Goal: Transaction & Acquisition: Purchase product/service

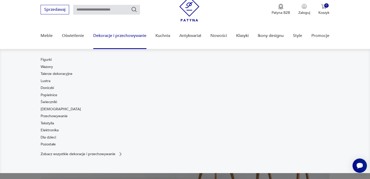
scroll to position [26, 0]
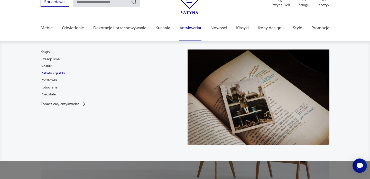
click at [50, 74] on link "Plakaty i grafiki" at bounding box center [53, 73] width 24 height 5
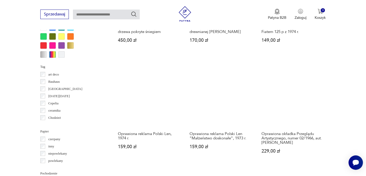
scroll to position [495, 0]
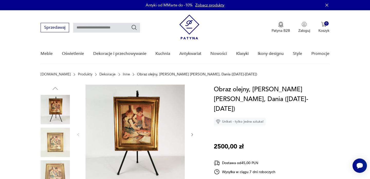
click at [104, 28] on input "text" at bounding box center [106, 28] width 67 height 10
type input "**********"
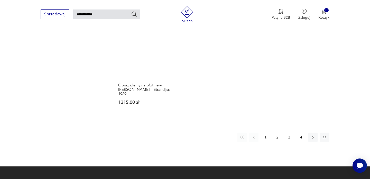
scroll to position [648, 0]
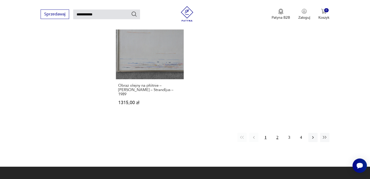
click at [276, 133] on button "2" at bounding box center [277, 137] width 9 height 9
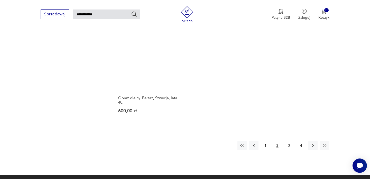
scroll to position [658, 0]
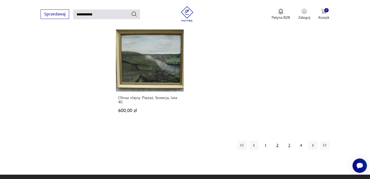
click at [288, 141] on button "3" at bounding box center [289, 145] width 9 height 9
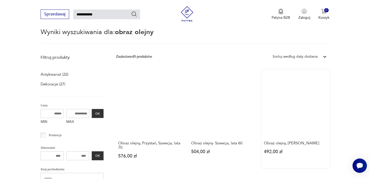
scroll to position [48, 0]
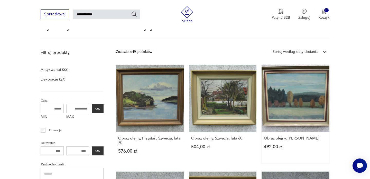
click at [285, 102] on link "Obraz olejny, E. Hanson 492,00 zł" at bounding box center [296, 114] width 68 height 99
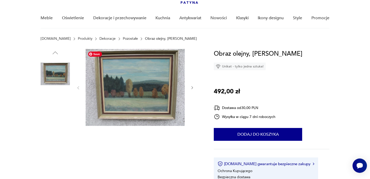
scroll to position [48, 0]
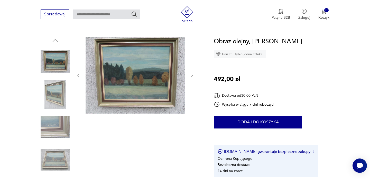
type input "**********"
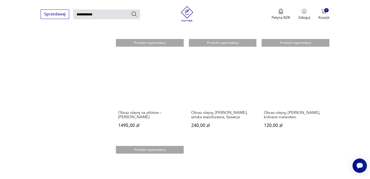
scroll to position [515, 0]
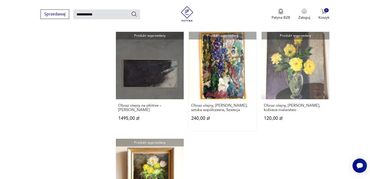
click at [221, 68] on link "Produkt wyprzedany Obraz olejny, Anna-Lisa Ericsson, sztuka współczesna, Szwecj…" at bounding box center [223, 81] width 68 height 99
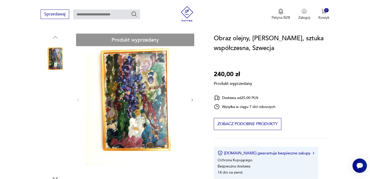
scroll to position [58, 0]
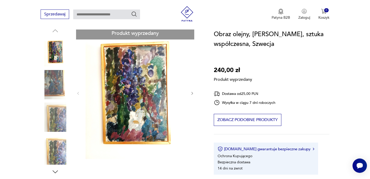
type input "**********"
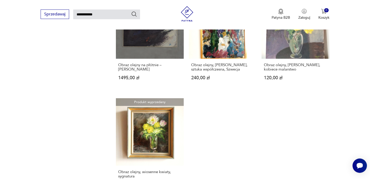
scroll to position [510, 0]
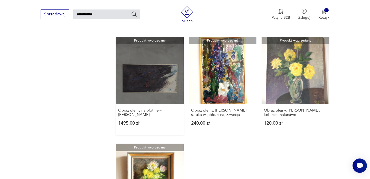
click at [161, 74] on link "Produkt wyprzedany Obraz olejny na płótnie – Tomas Nordbäck 1495,00 zł" at bounding box center [150, 86] width 68 height 99
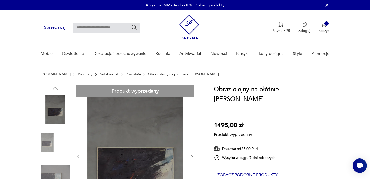
type input "**********"
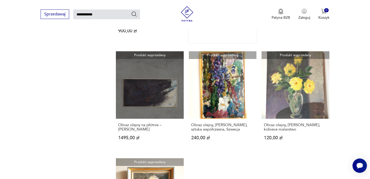
scroll to position [432, 0]
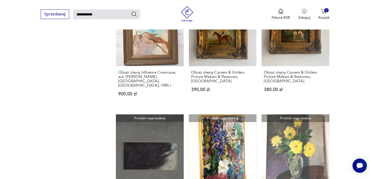
click at [227, 148] on link "Produkt wyprzedany Obraz olejny, Anna-Lisa Ericsson, sztuka współczesna, Szwecj…" at bounding box center [223, 164] width 68 height 99
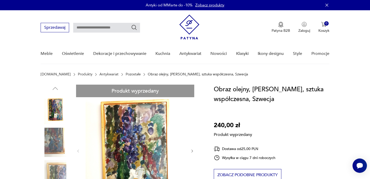
type input "**********"
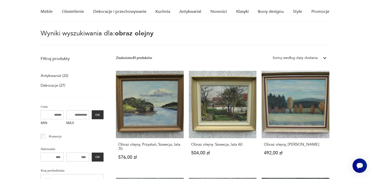
scroll to position [47, 0]
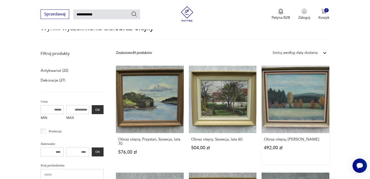
click at [295, 106] on link "Obraz olejny, E. Hanson 492,00 zł" at bounding box center [296, 115] width 68 height 99
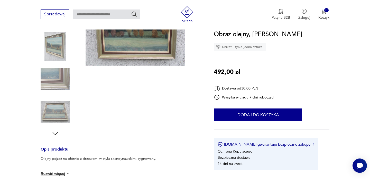
scroll to position [185, 0]
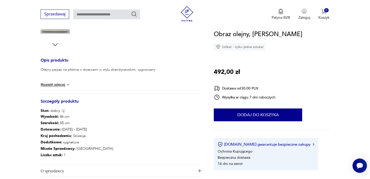
type input "**********"
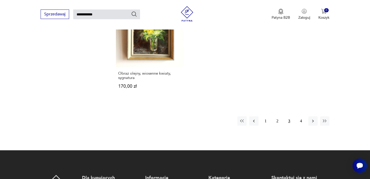
scroll to position [657, 0]
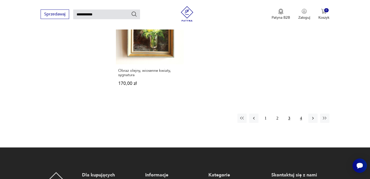
click at [300, 114] on button "4" at bounding box center [301, 118] width 9 height 9
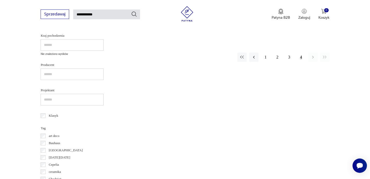
scroll to position [165, 0]
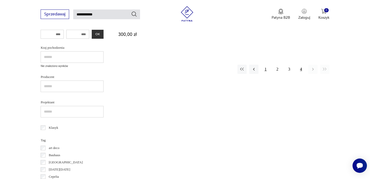
click at [265, 71] on button "1" at bounding box center [265, 69] width 9 height 9
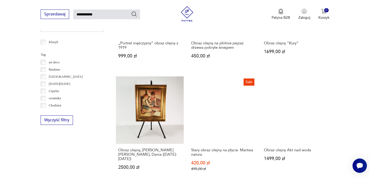
scroll to position [251, 0]
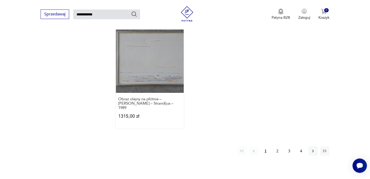
click at [183, 63] on link "Obraz olejny na płótnie – Ragnar Andersson – Strandljus – 1989 1315,00 zł" at bounding box center [150, 76] width 68 height 103
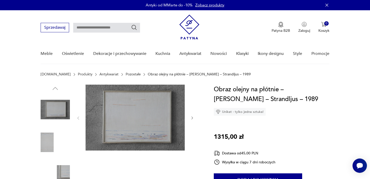
type input "**********"
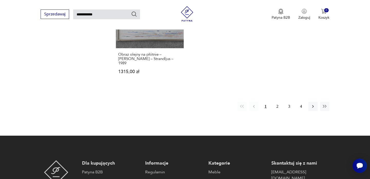
scroll to position [694, 0]
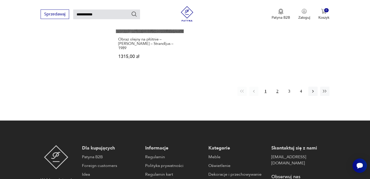
click at [279, 89] on button "2" at bounding box center [277, 91] width 9 height 9
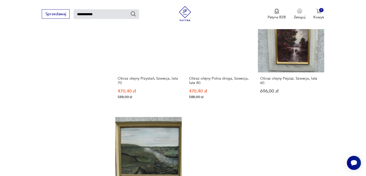
scroll to position [586, 0]
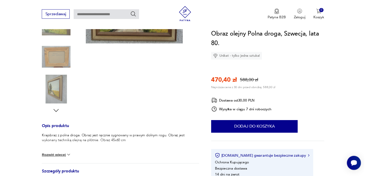
scroll to position [19, 0]
